Goal: Information Seeking & Learning: Check status

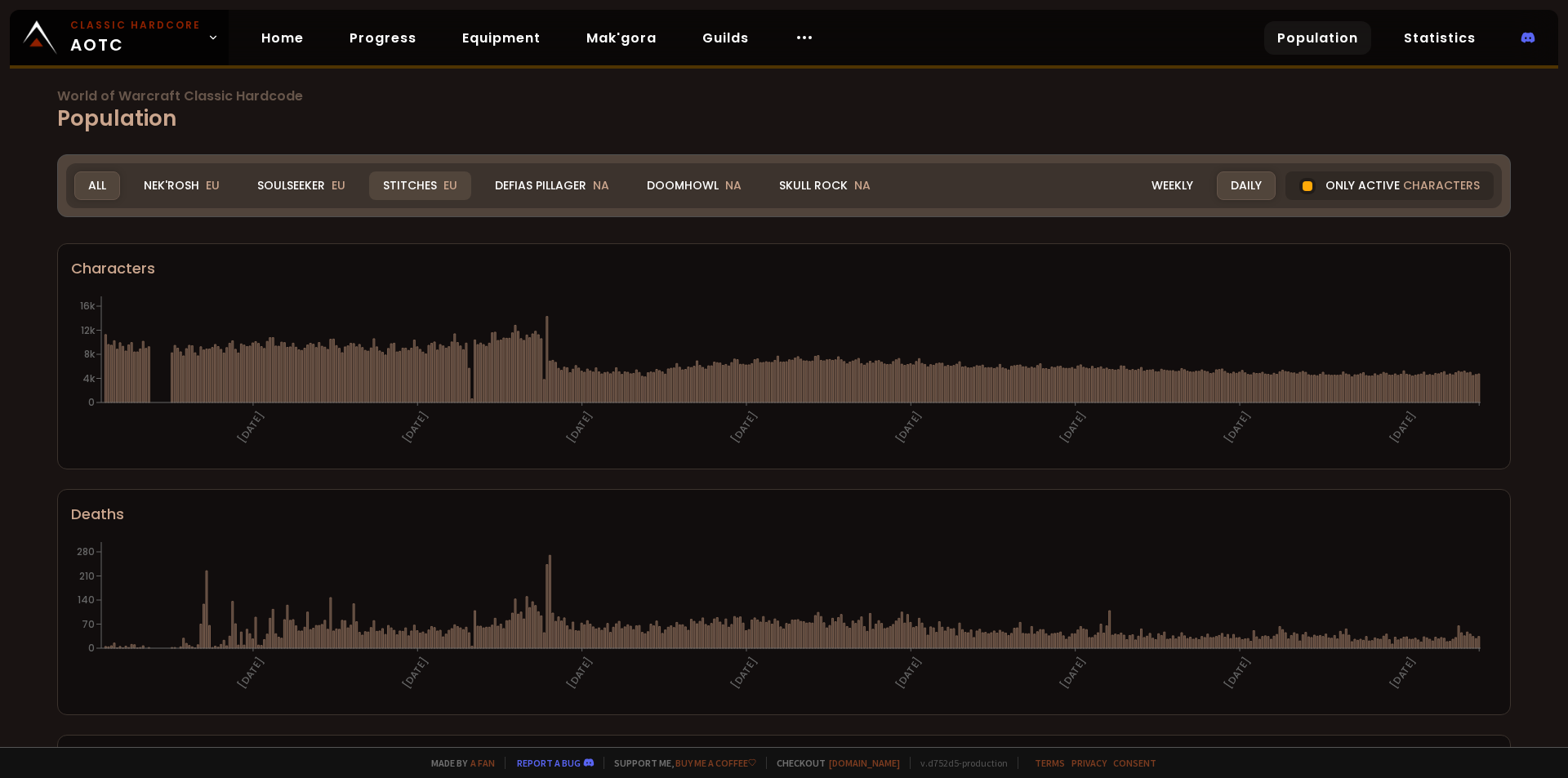
click at [432, 186] on div "Stitches EU" at bounding box center [420, 185] width 102 height 29
click at [432, 190] on div "Stitches EU" at bounding box center [420, 185] width 102 height 29
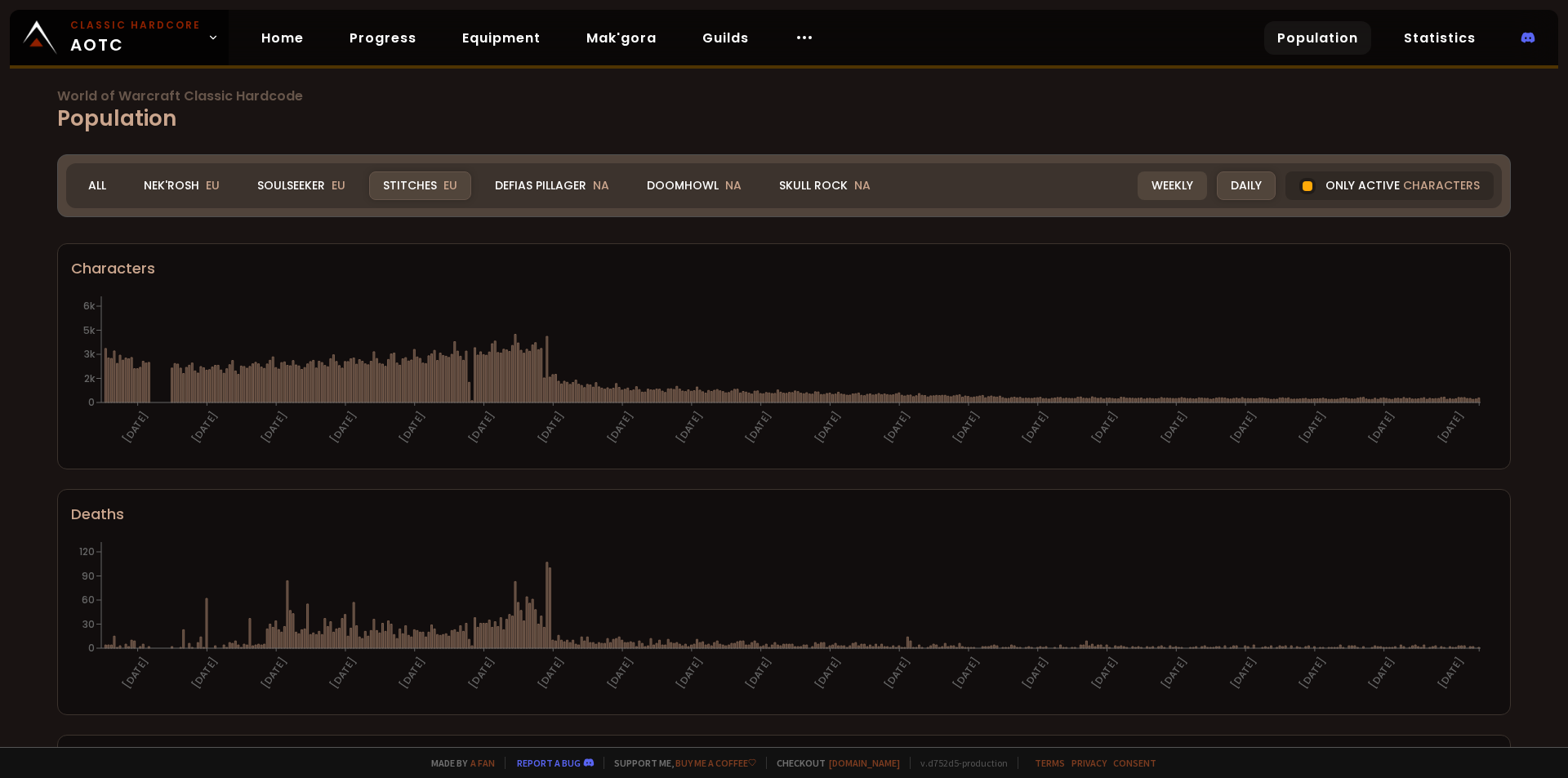
click at [430, 182] on div "Stitches EU" at bounding box center [420, 185] width 102 height 29
click at [1006, 138] on div "World of Warcraft Classic Hardcode Population Realm Stitches All Nek'Rosh EU So…" at bounding box center [784, 374] width 1568 height 747
click at [422, 188] on div "Stitches EU" at bounding box center [420, 185] width 102 height 29
click at [305, 190] on div "Soulseeker EU" at bounding box center [301, 185] width 116 height 29
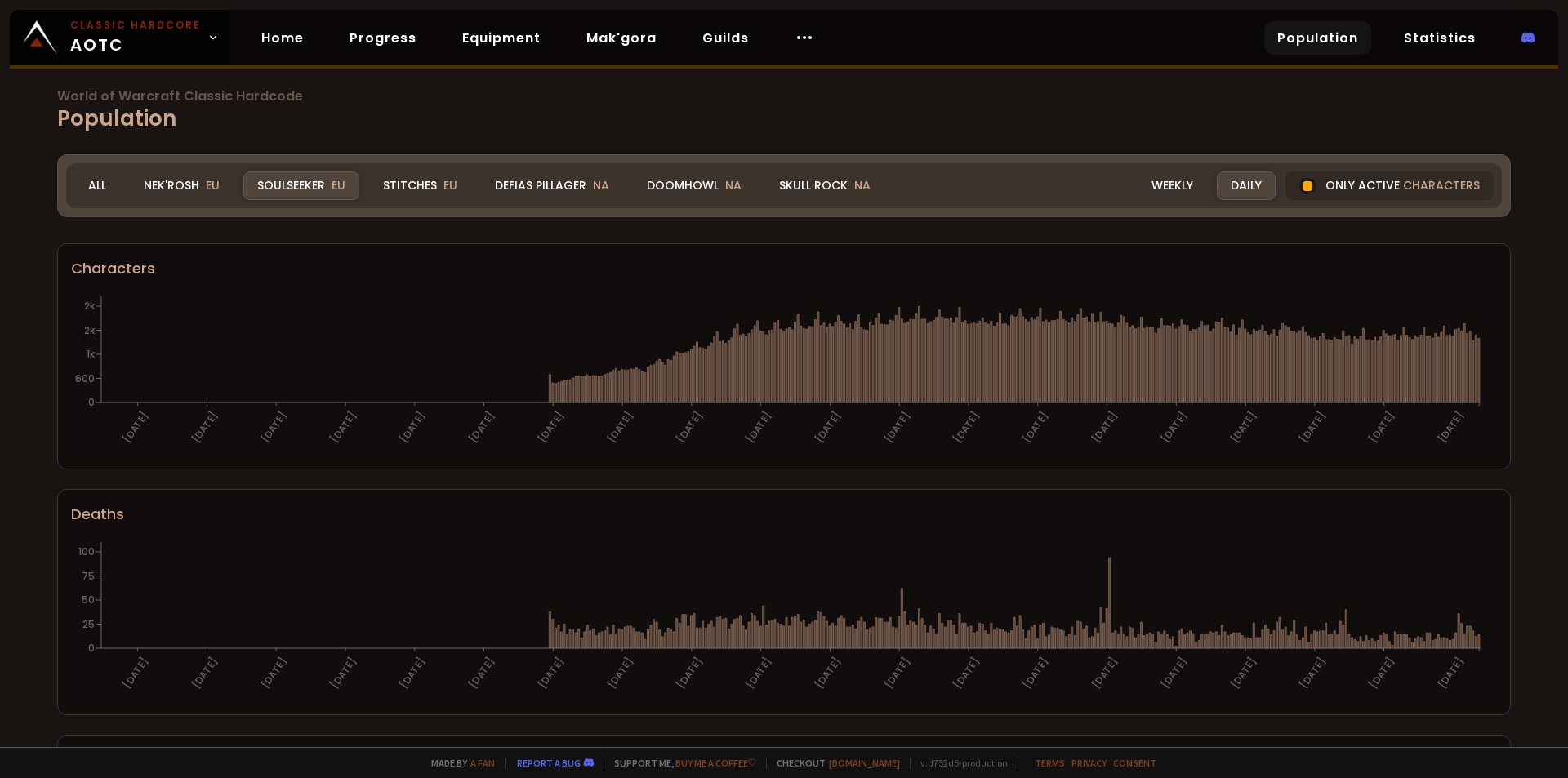
drag, startPoint x: 183, startPoint y: 183, endPoint x: 171, endPoint y: 203, distance: 23.3
click at [183, 183] on div "Nek'Rosh EU" at bounding box center [182, 185] width 104 height 29
